Goal: Transaction & Acquisition: Book appointment/travel/reservation

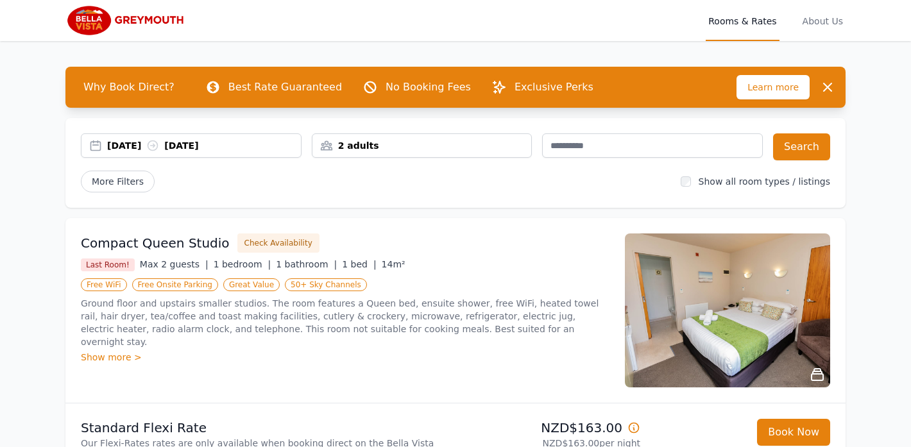
click at [136, 144] on div "[DATE] [DATE]" at bounding box center [204, 145] width 194 height 13
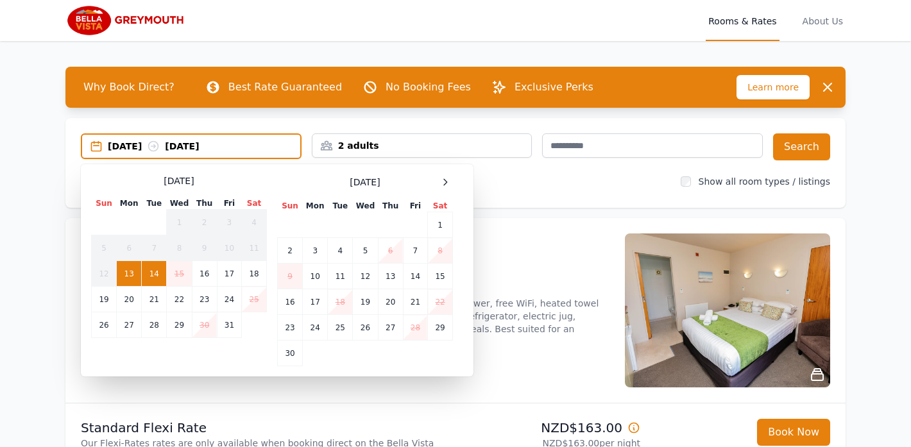
click at [154, 275] on td "14" at bounding box center [154, 274] width 25 height 26
click at [153, 273] on td "14" at bounding box center [154, 274] width 25 height 26
click at [160, 148] on icon at bounding box center [153, 146] width 13 height 13
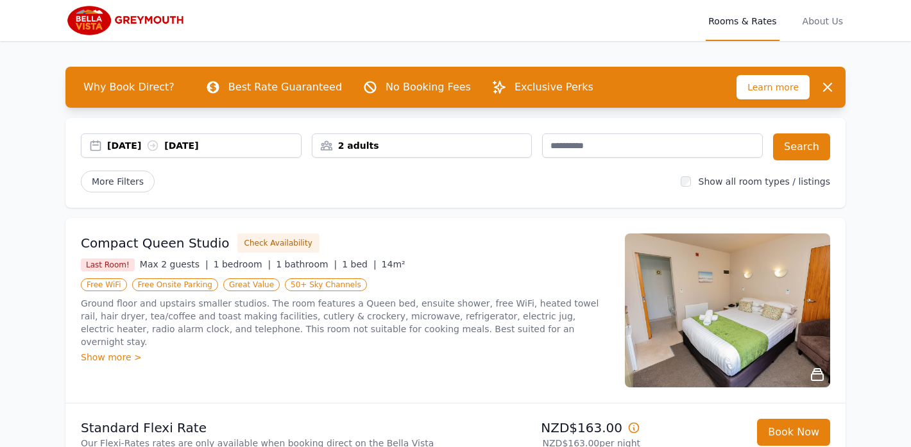
click at [115, 147] on div "[DATE] [DATE]" at bounding box center [204, 145] width 194 height 13
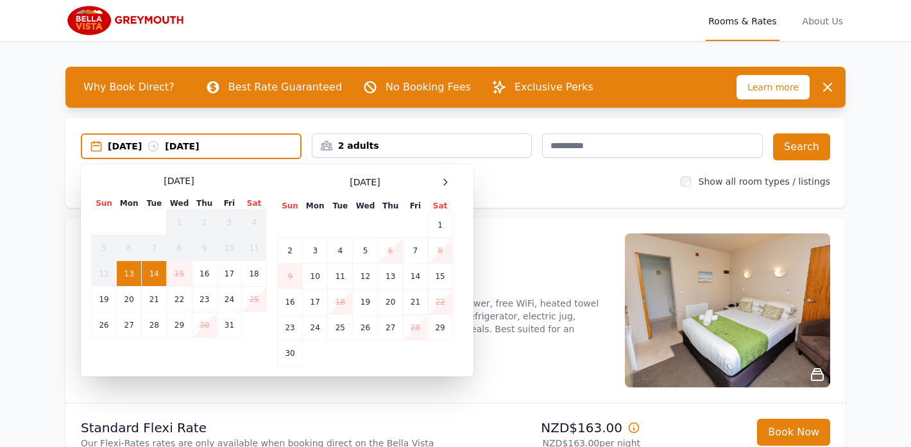
click at [128, 269] on td "13" at bounding box center [129, 274] width 25 height 26
click at [153, 271] on td "14" at bounding box center [154, 274] width 25 height 26
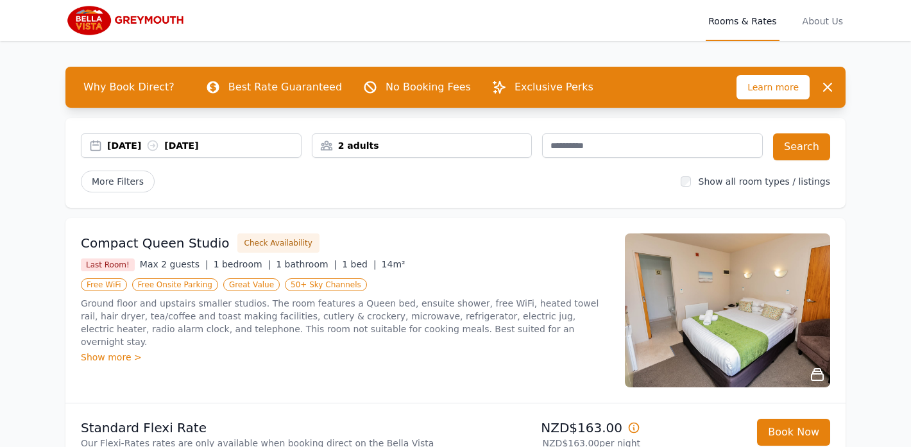
click at [201, 146] on div "[DATE] [DATE]" at bounding box center [204, 145] width 194 height 13
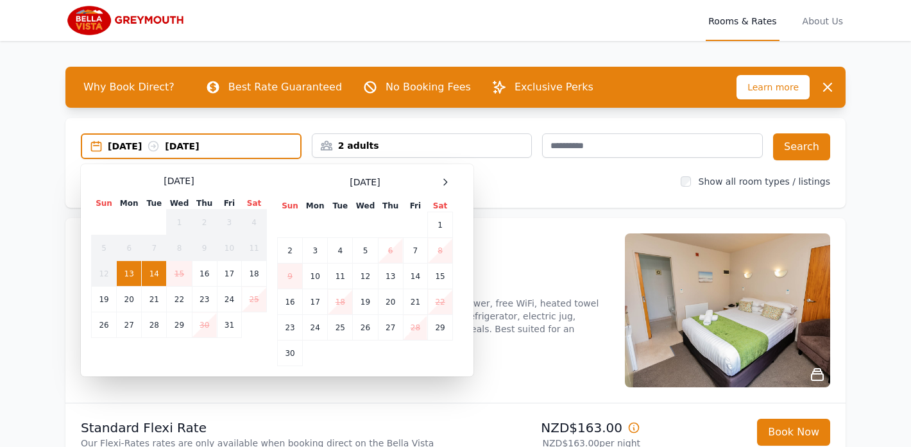
click at [126, 269] on td "13" at bounding box center [129, 274] width 25 height 26
click at [154, 271] on td "14" at bounding box center [154, 274] width 25 height 26
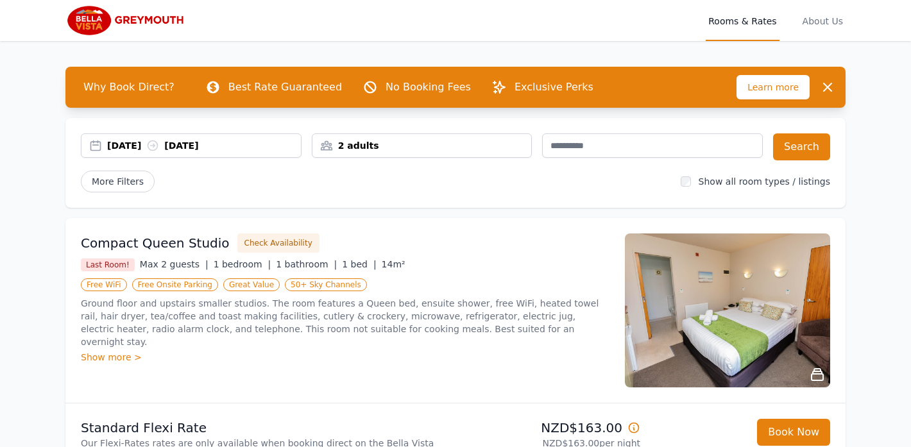
click at [154, 142] on div "[DATE] [DATE]" at bounding box center [204, 145] width 194 height 13
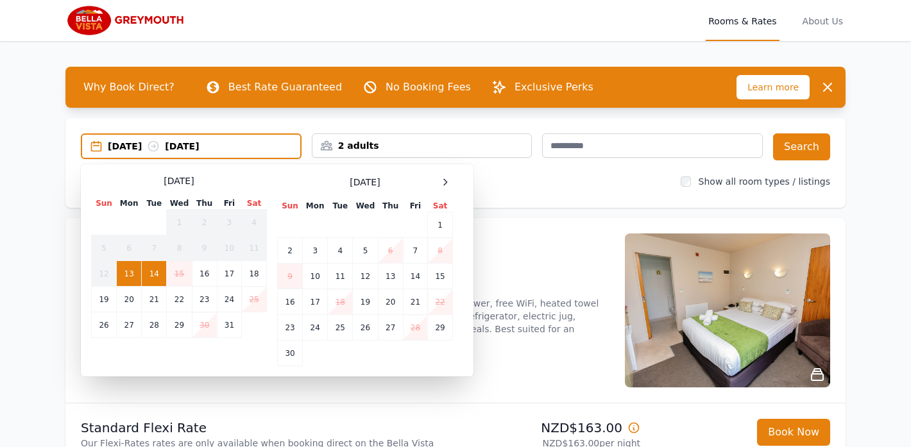
click at [124, 271] on td "13" at bounding box center [129, 274] width 25 height 26
click at [117, 271] on td "13" at bounding box center [129, 274] width 25 height 26
drag, startPoint x: 130, startPoint y: 272, endPoint x: 214, endPoint y: 261, distance: 85.3
click at [215, 261] on tr "12 13 14 15 16 17 18" at bounding box center [179, 274] width 175 height 26
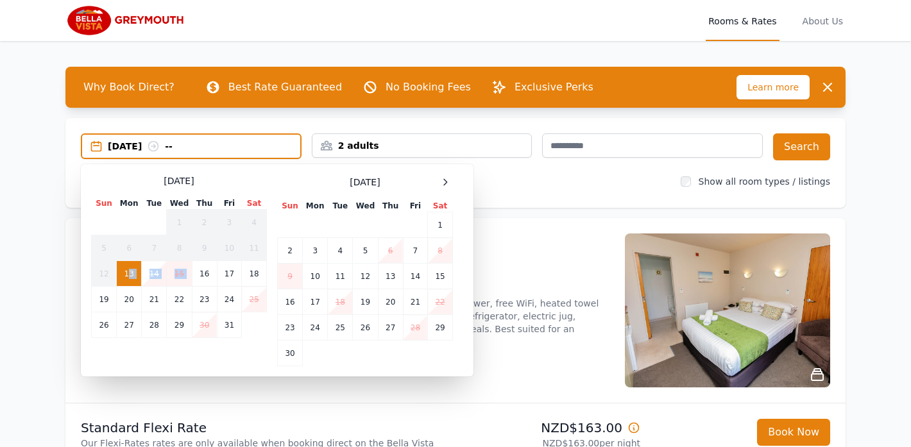
click at [152, 273] on td "14" at bounding box center [154, 274] width 25 height 26
